Goal: Find specific page/section: Find specific page/section

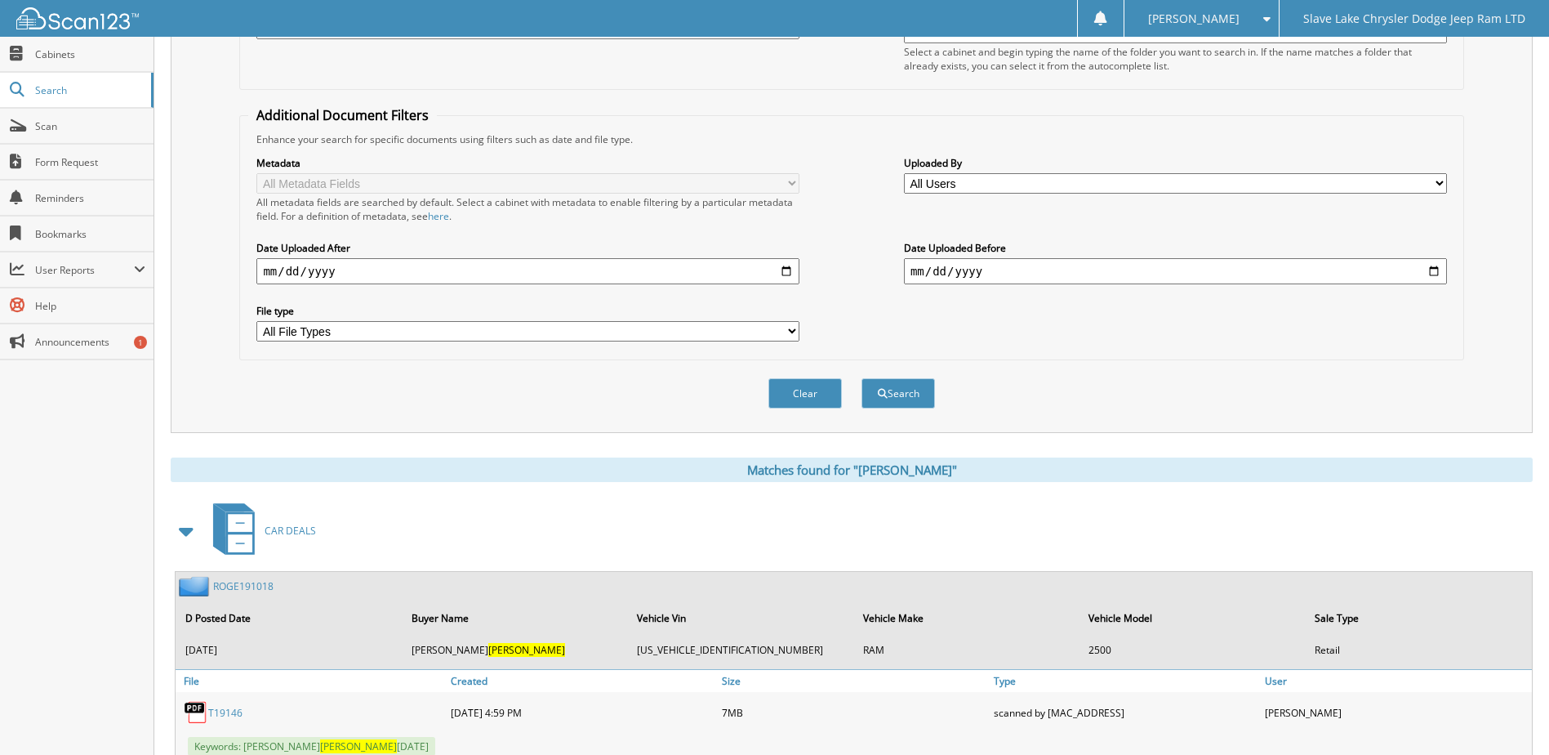
scroll to position [82, 0]
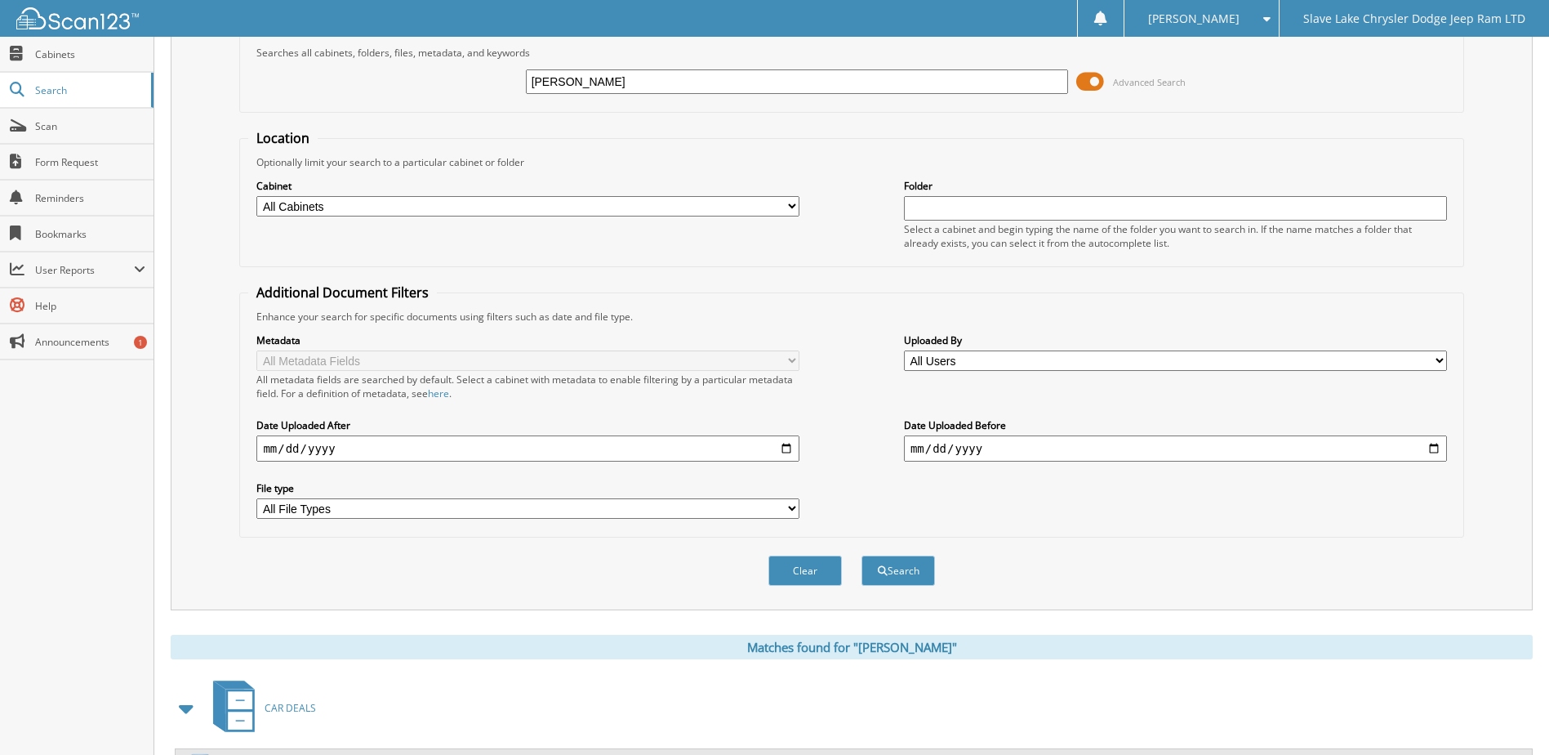
click at [578, 75] on input "[PERSON_NAME]" at bounding box center [797, 81] width 543 height 24
click at [581, 64] on div "[PERSON_NAME] Advanced Search" at bounding box center [851, 82] width 1206 height 44
drag, startPoint x: 598, startPoint y: 81, endPoint x: 525, endPoint y: 81, distance: 72.7
click at [525, 81] on div "[PERSON_NAME] Advanced Search" at bounding box center [851, 82] width 1206 height 44
type input "P1302"
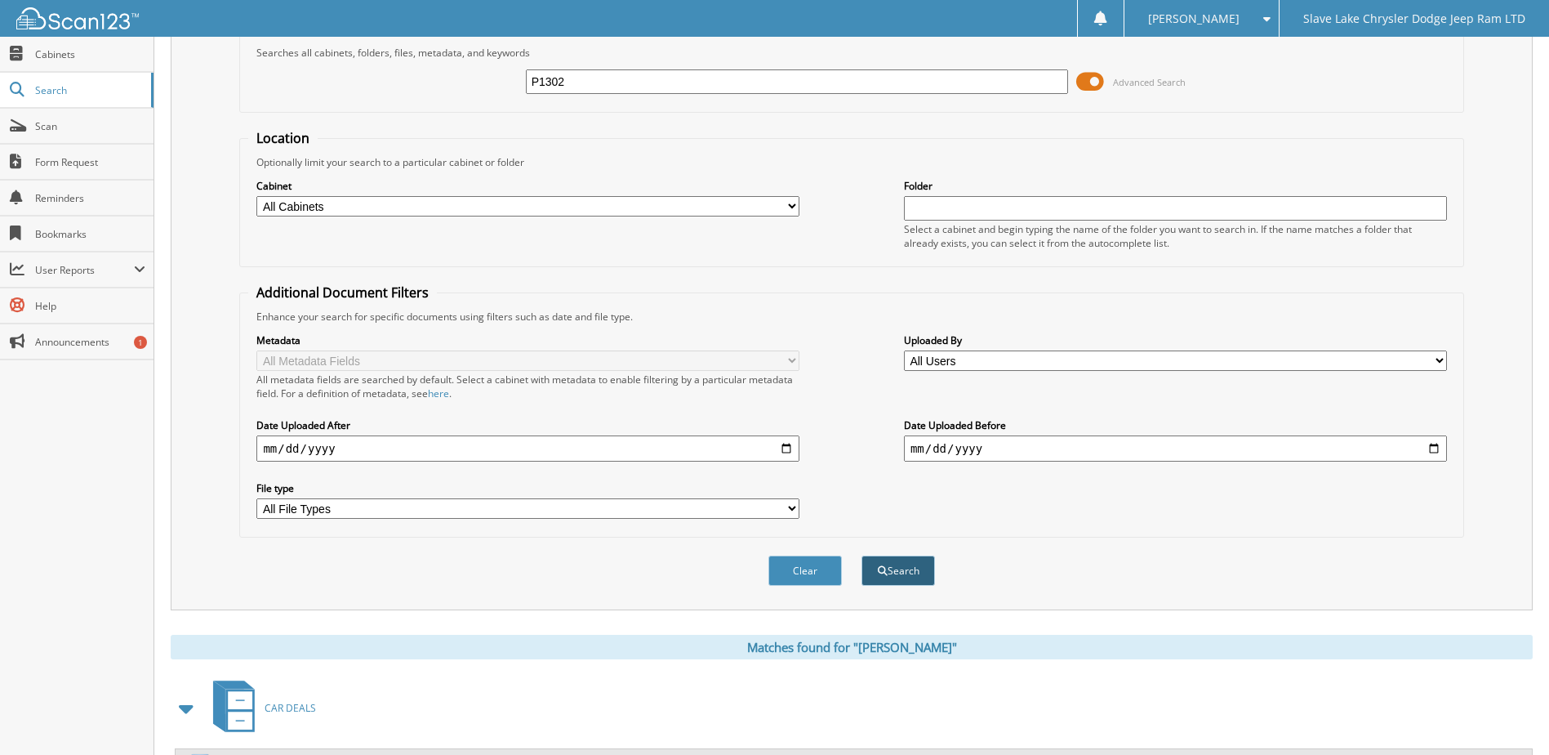
drag, startPoint x: 893, startPoint y: 572, endPoint x: 884, endPoint y: 570, distance: 9.1
click at [884, 570] on button "Search" at bounding box center [898, 570] width 73 height 30
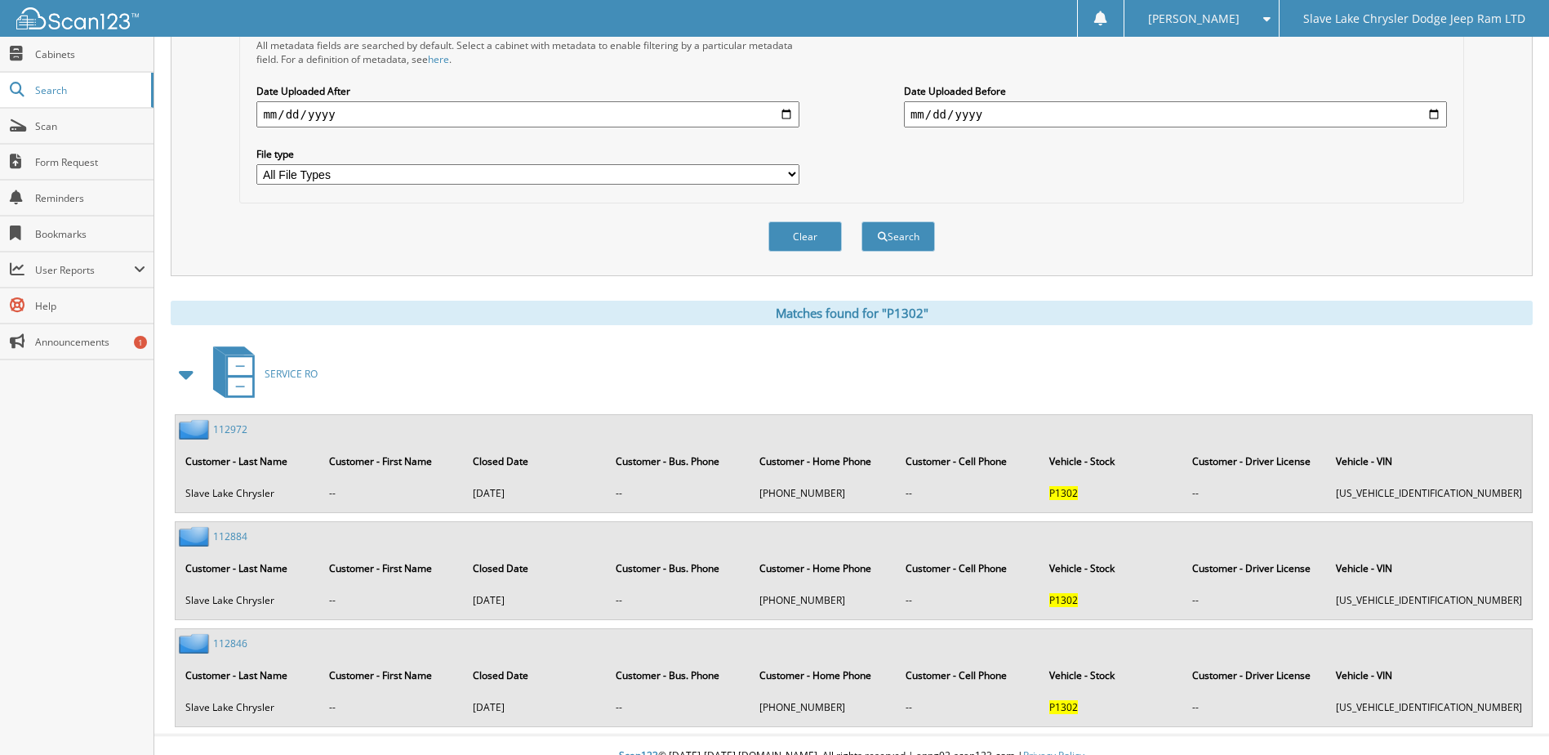
scroll to position [438, 0]
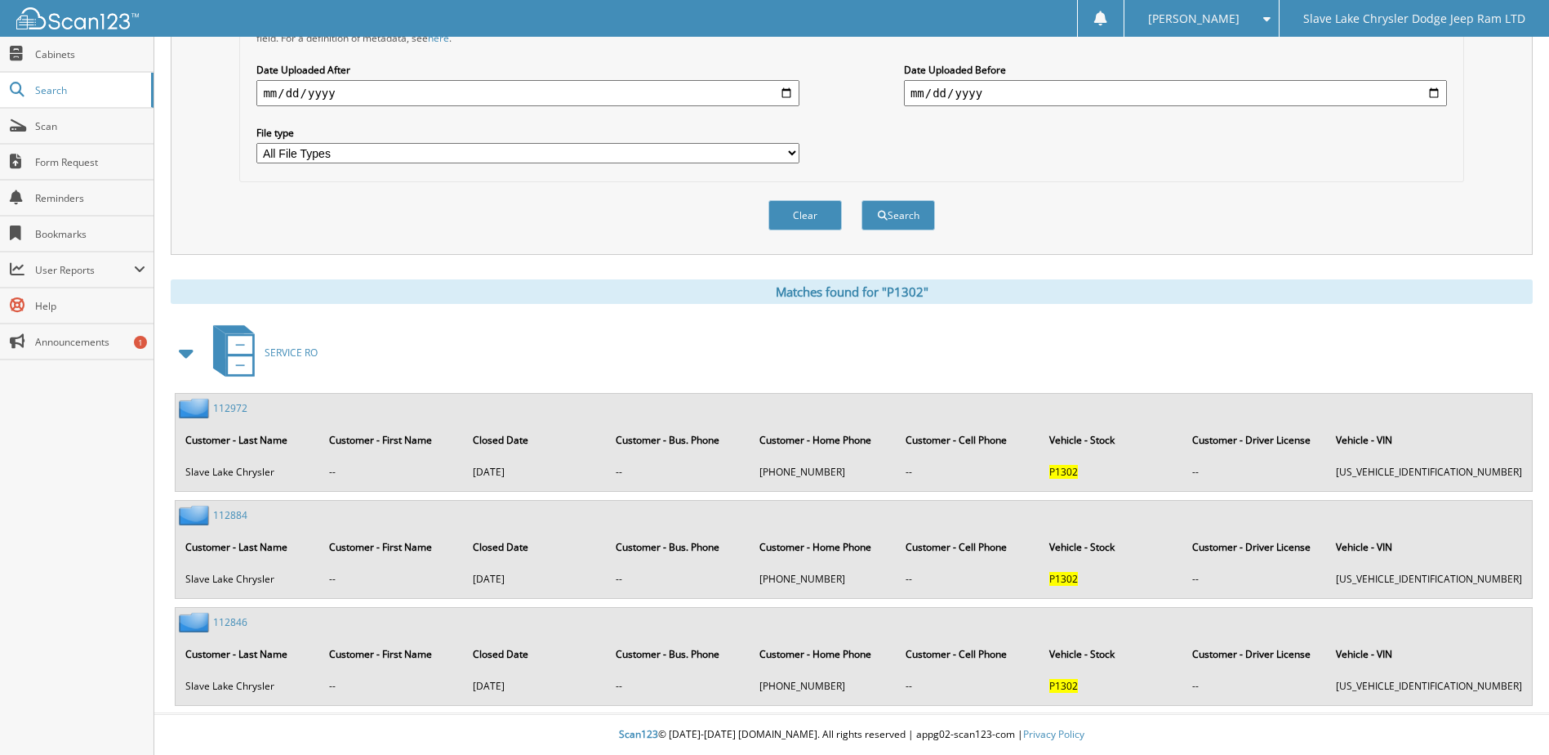
click at [230, 618] on link "112846" at bounding box center [230, 622] width 34 height 14
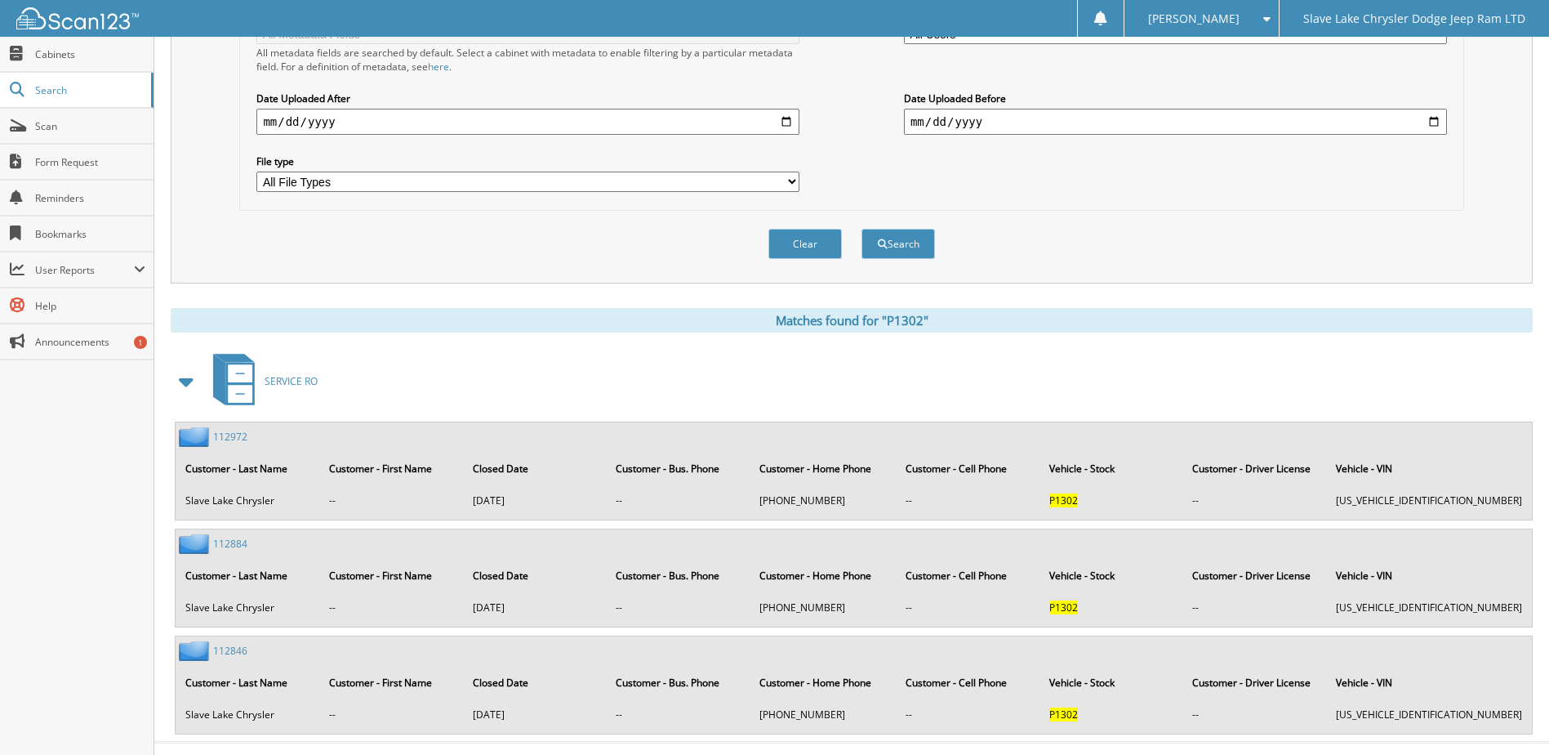
scroll to position [438, 0]
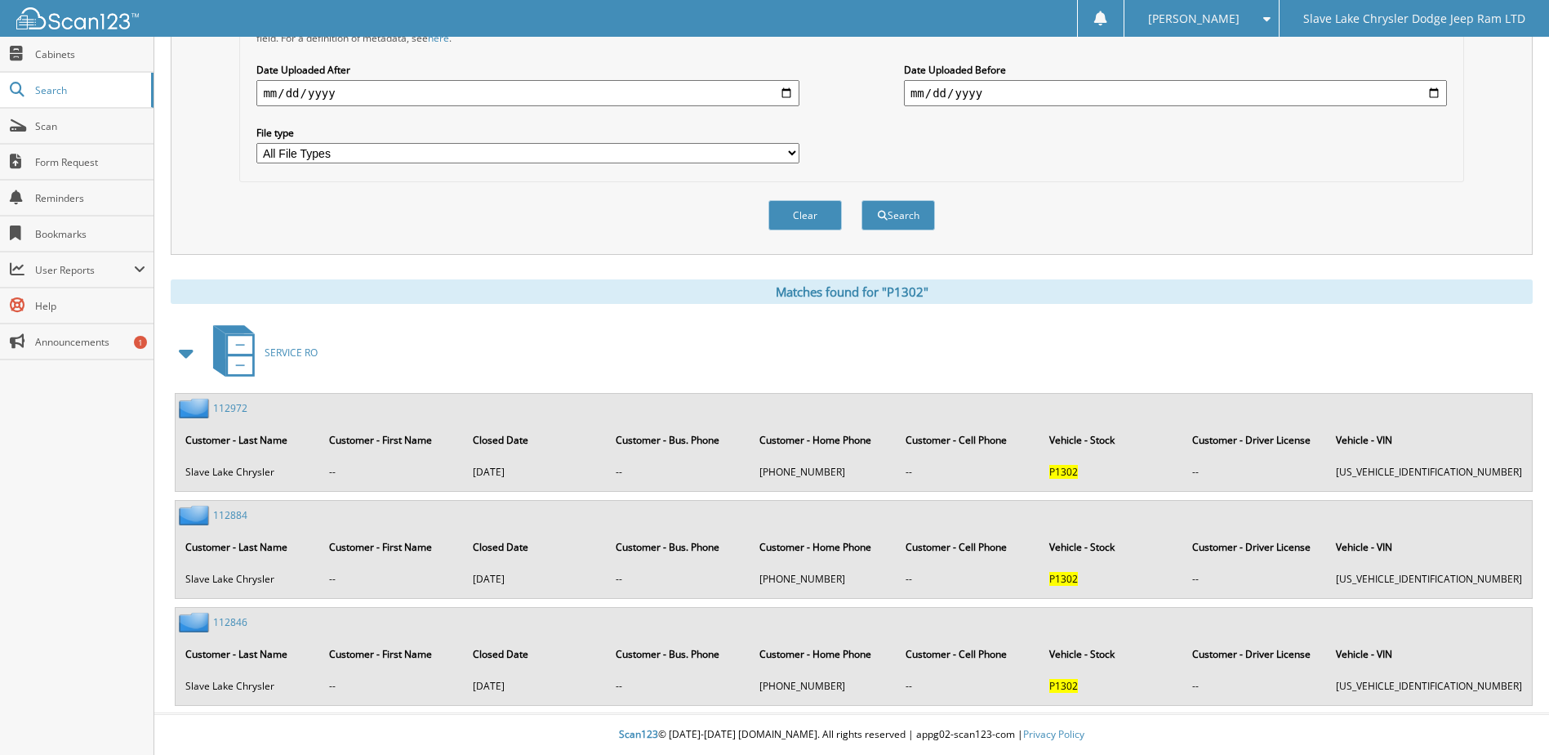
click at [238, 513] on link "112884" at bounding box center [230, 515] width 34 height 14
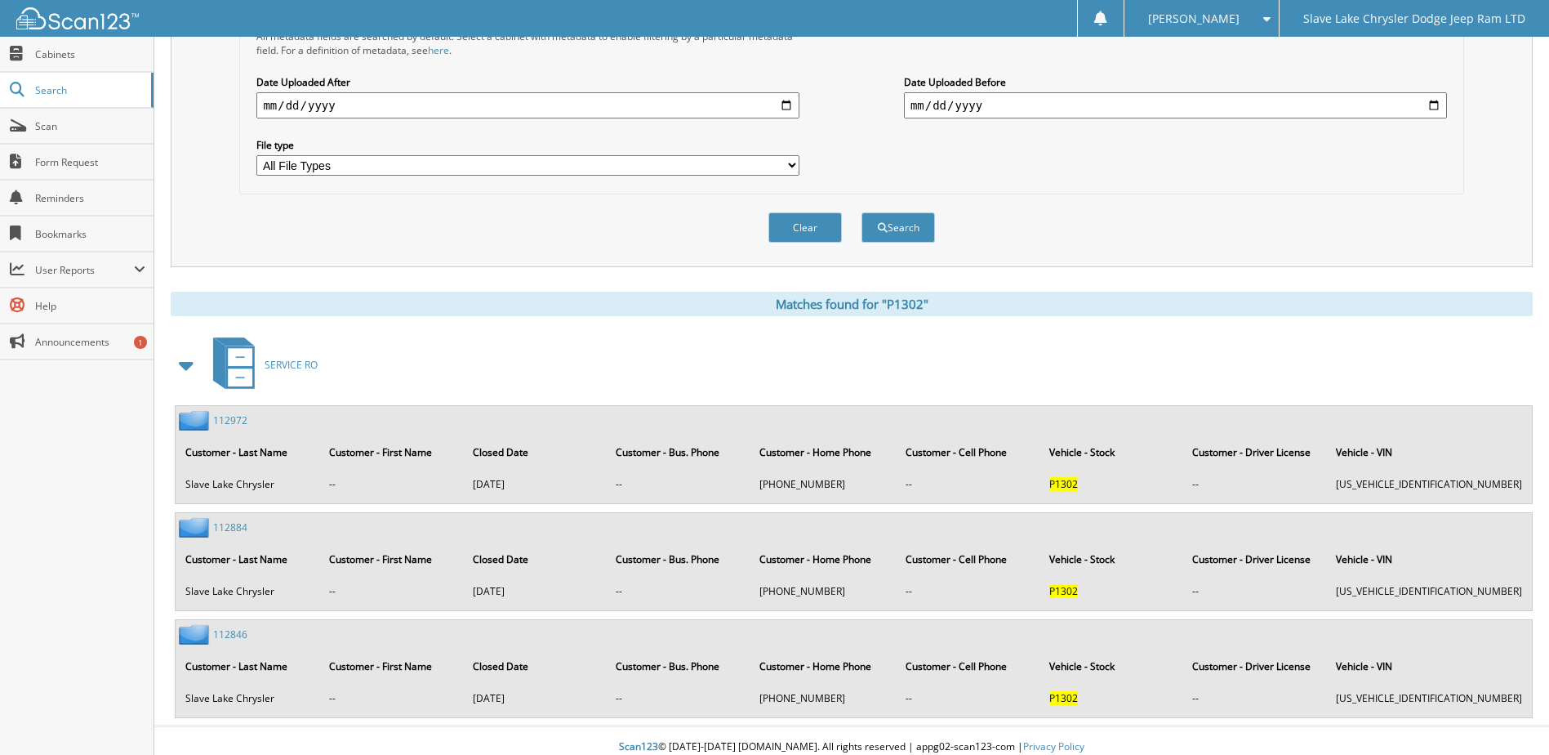
scroll to position [438, 0]
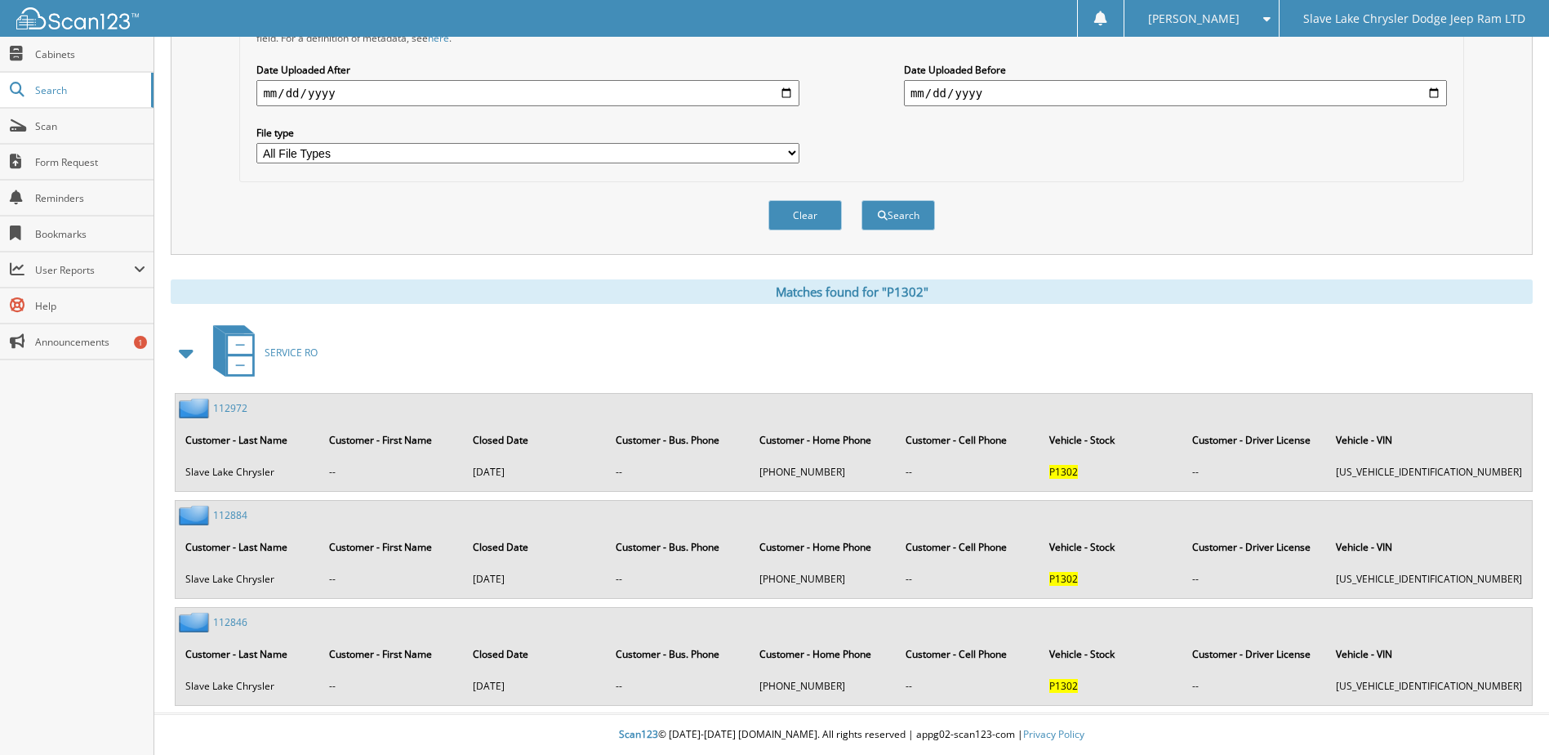
click at [225, 403] on link "112972" at bounding box center [230, 408] width 34 height 14
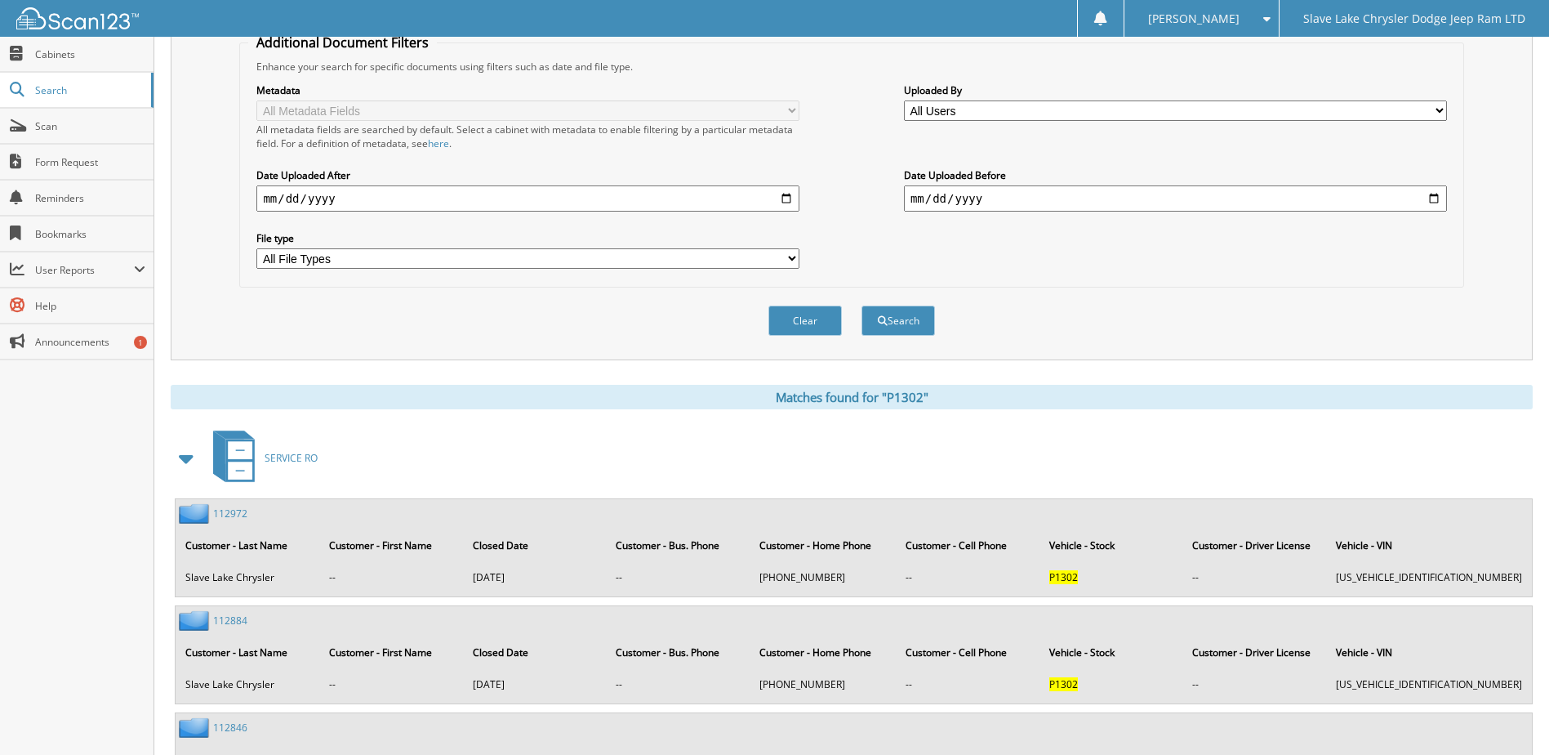
scroll to position [438, 0]
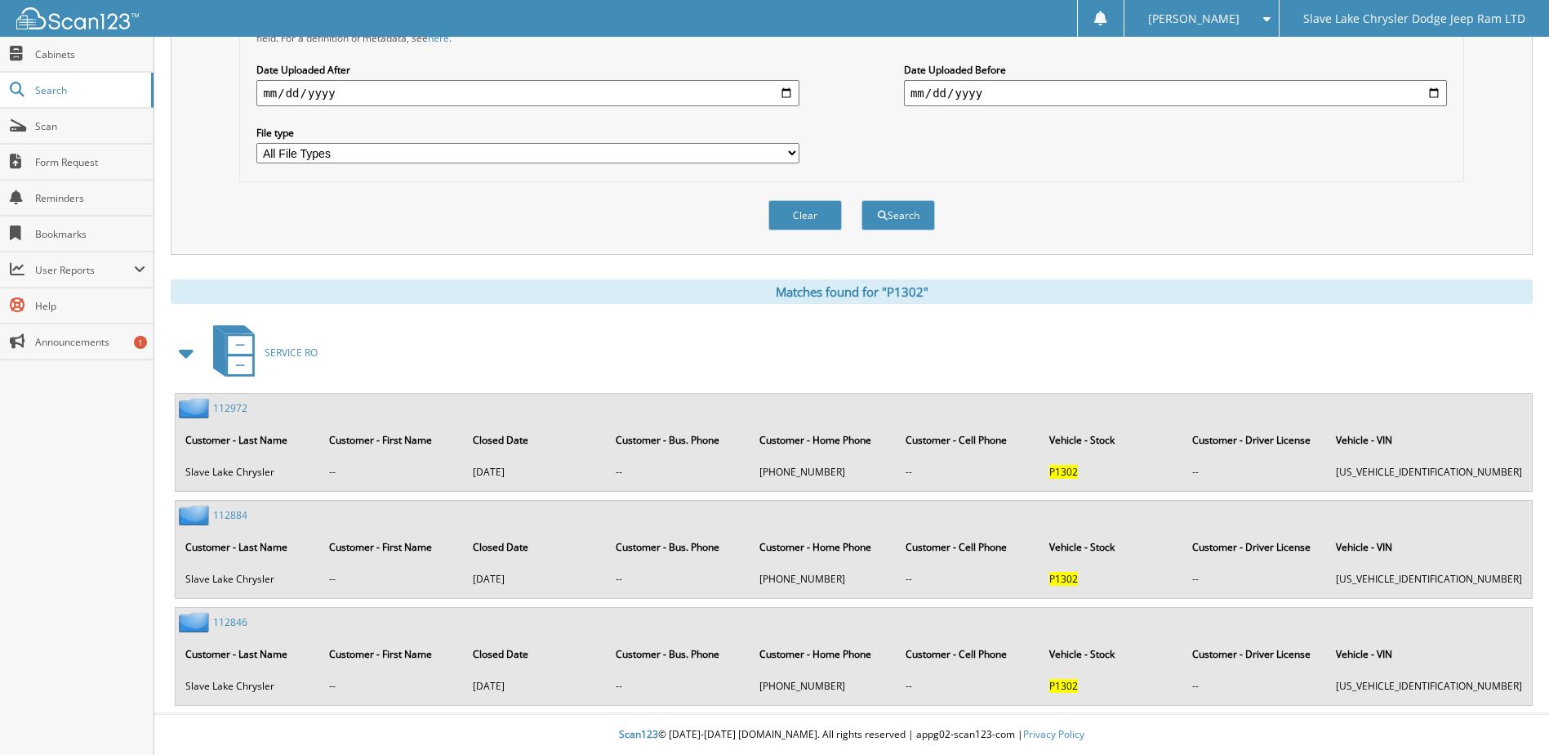
click at [230, 616] on link "112846" at bounding box center [230, 622] width 34 height 14
